Goal: Transaction & Acquisition: Purchase product/service

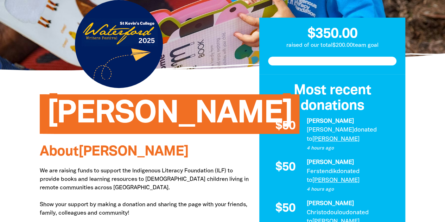
scroll to position [77, 0]
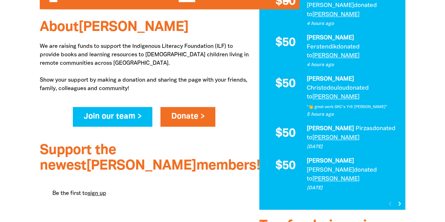
scroll to position [200, 0]
